Goal: Navigation & Orientation: Go to known website

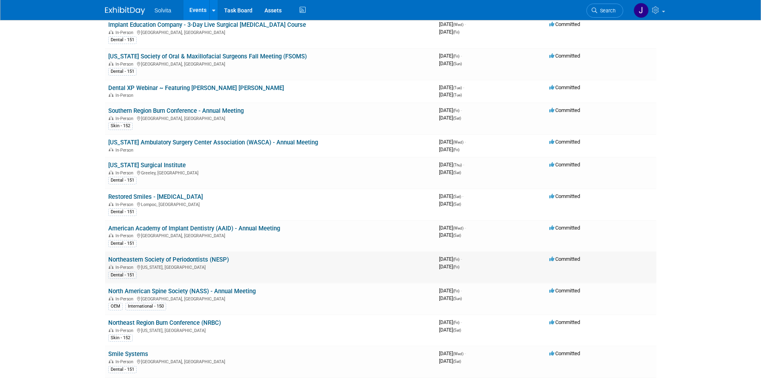
scroll to position [719, 0]
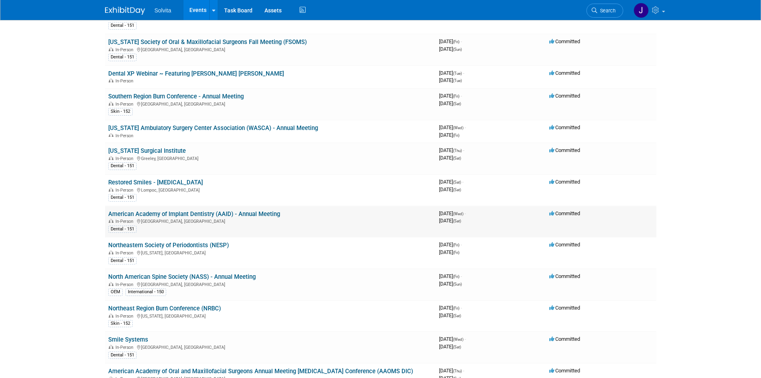
click at [182, 213] on link "American Academy of Implant Dentistry (AAID) - Annual Meeting" at bounding box center [194, 213] width 172 height 7
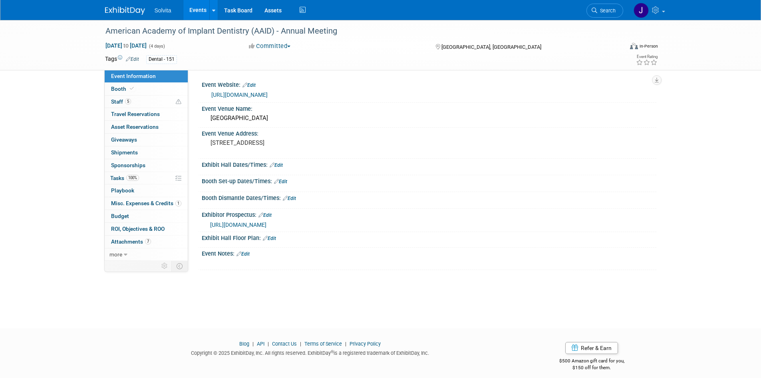
click at [268, 94] on link "[URL][DOMAIN_NAME]" at bounding box center [239, 94] width 56 height 6
